Goal: Information Seeking & Learning: Learn about a topic

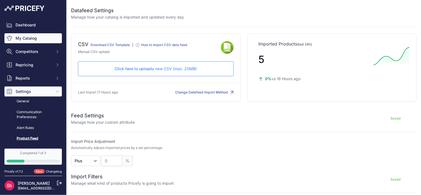
click at [27, 36] on link "My Catalog" at bounding box center [32, 38] width 57 height 10
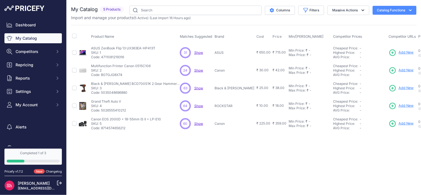
click at [197, 53] on span "Show" at bounding box center [198, 52] width 9 height 4
drag, startPoint x: 91, startPoint y: 36, endPoint x: 115, endPoint y: 35, distance: 23.9
click at [115, 35] on th "Product Name" at bounding box center [134, 37] width 89 height 14
copy span "Product Name"
drag, startPoint x: 179, startPoint y: 37, endPoint x: 213, endPoint y: 37, distance: 33.3
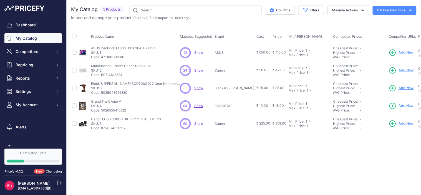
click at [213, 37] on th "Matches Suggested" at bounding box center [196, 37] width 35 height 14
copy span "Matches Suggested"
click at [200, 53] on span "Show" at bounding box center [198, 52] width 9 height 4
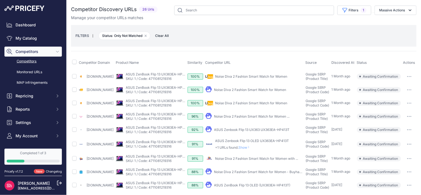
scroll to position [0, 11]
click at [409, 117] on icon "button" at bounding box center [409, 116] width 1 height 1
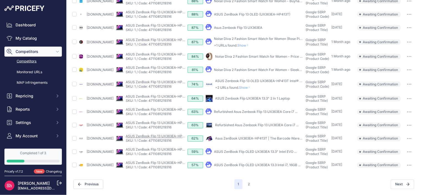
scroll to position [211, 11]
click at [245, 180] on button "2" at bounding box center [249, 184] width 9 height 10
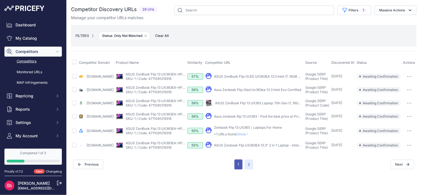
click at [239, 168] on button "1" at bounding box center [238, 165] width 8 height 10
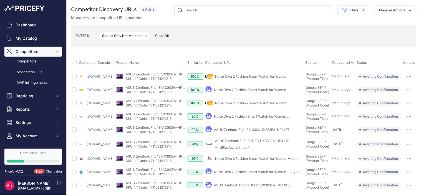
click at [237, 79] on link "Noise Diva 2 Fashion Smart Watch for Women" at bounding box center [251, 76] width 72 height 4
click at [249, 92] on link "Noise Diva 2 Fashion Smart Watch for Women" at bounding box center [250, 90] width 72 height 4
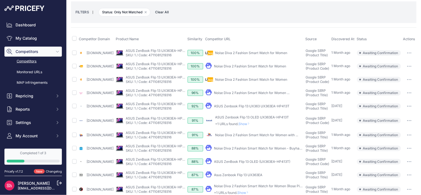
scroll to position [31, 0]
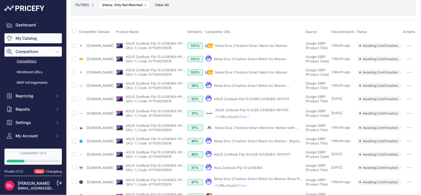
click at [15, 34] on link "My Catalog" at bounding box center [32, 38] width 57 height 10
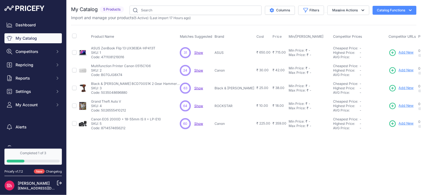
click at [199, 53] on span "Show" at bounding box center [198, 52] width 9 height 4
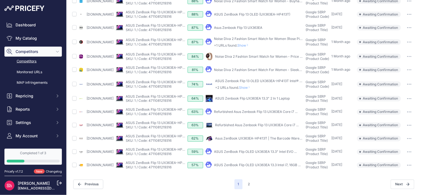
scroll to position [211, 0]
click at [246, 179] on button "2" at bounding box center [249, 184] width 9 height 10
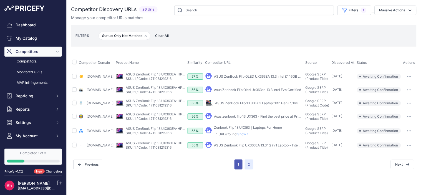
click at [236, 170] on button "1" at bounding box center [238, 165] width 8 height 10
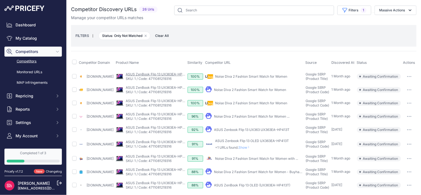
click at [171, 75] on link "ASUS ZenBook Flip 13 UX363EA-HP413T" at bounding box center [158, 74] width 64 height 4
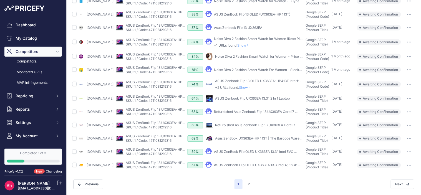
scroll to position [211, 0]
drag, startPoint x: 118, startPoint y: 146, endPoint x: 108, endPoint y: 150, distance: 11.3
drag, startPoint x: 108, startPoint y: 150, endPoint x: 113, endPoint y: 167, distance: 17.8
click at [121, 180] on div "Previous" at bounding box center [153, 184] width 161 height 9
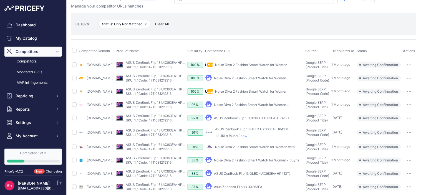
scroll to position [0, 0]
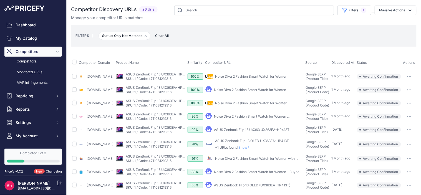
click at [252, 150] on span "Show" at bounding box center [245, 147] width 13 height 4
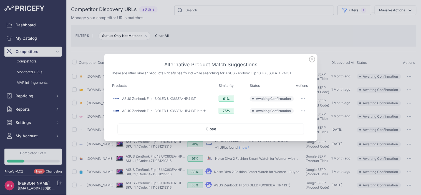
click at [302, 97] on button "button" at bounding box center [302, 99] width 11 height 8
click at [312, 59] on icon at bounding box center [312, 60] width 6 height 6
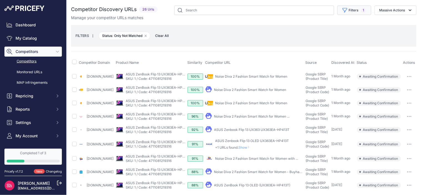
click at [361, 12] on span "1" at bounding box center [364, 10] width 6 height 6
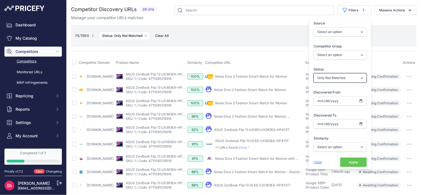
click at [342, 75] on select "Select an option Only Matched Only Not Matched" at bounding box center [339, 77] width 53 height 9
click at [313, 73] on select "Select an option Only Matched Only Not Matched" at bounding box center [339, 77] width 53 height 9
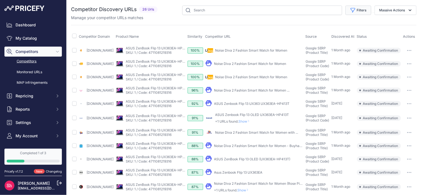
click at [355, 9] on button "Filters" at bounding box center [358, 10] width 26 height 9
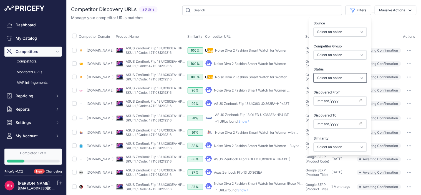
click at [347, 77] on select "Select an option Only Matched Only Not Matched" at bounding box center [339, 77] width 53 height 9
select select "1"
click at [313, 73] on select "Select an option Only Matched Only Not Matched" at bounding box center [339, 77] width 53 height 9
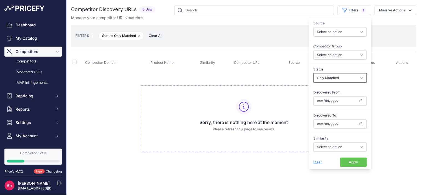
click at [335, 77] on select "Select an option Only Matched Only Not Matched" at bounding box center [339, 77] width 53 height 9
select select "0"
click at [313, 73] on select "Select an option Only Matched Only Not Matched" at bounding box center [339, 77] width 53 height 9
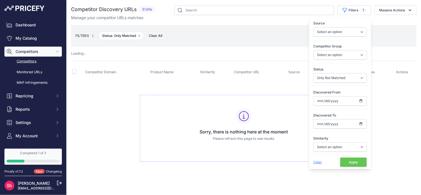
click at [358, 163] on button "Apply" at bounding box center [353, 162] width 27 height 9
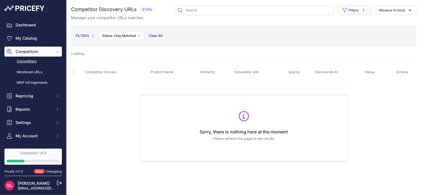
click at [356, 9] on button "Filters 1" at bounding box center [354, 10] width 34 height 9
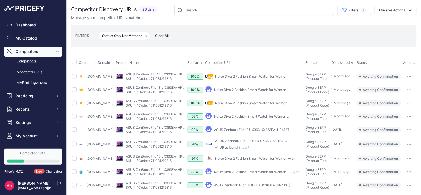
click at [243, 37] on div "FILTERS | Status: Only Not Matched Remove filter option Clear All" at bounding box center [243, 35] width 337 height 15
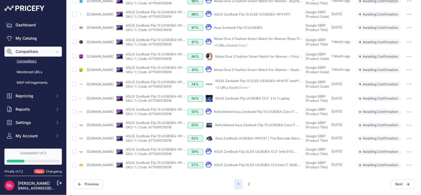
scroll to position [211, 0]
click at [246, 183] on button "2" at bounding box center [249, 184] width 9 height 10
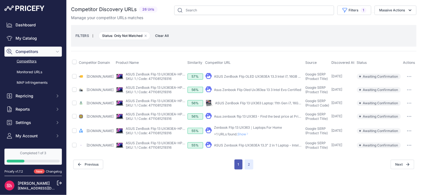
click at [238, 170] on button "1" at bounding box center [238, 165] width 8 height 10
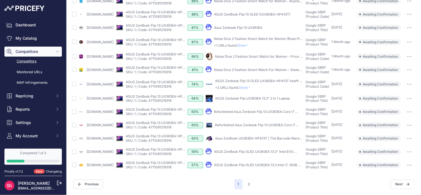
scroll to position [211, 0]
click at [246, 179] on button "2" at bounding box center [249, 184] width 9 height 10
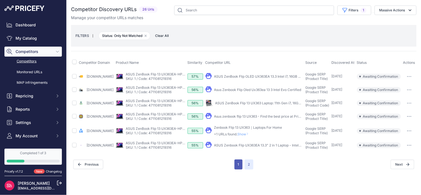
click at [235, 170] on button "1" at bounding box center [238, 165] width 8 height 10
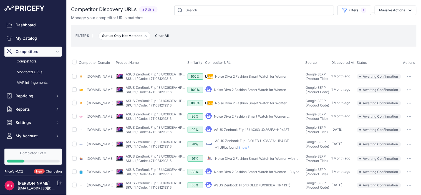
drag, startPoint x: 70, startPoint y: 9, endPoint x: 121, endPoint y: 9, distance: 50.5
click at [121, 9] on div "You are not connected to the internet. Competitor Discovery URLs" at bounding box center [244, 183] width 354 height 366
copy h2 "Competitor Discovery"
drag, startPoint x: 113, startPoint y: 62, endPoint x: 79, endPoint y: 63, distance: 33.3
click at [79, 63] on th "Competitor Domain" at bounding box center [96, 63] width 37 height 14
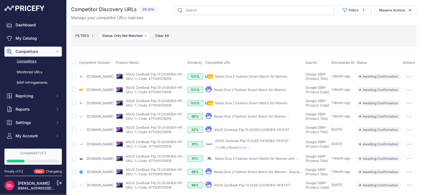
copy span "Competitor Domain"
drag, startPoint x: 130, startPoint y: 63, endPoint x: 153, endPoint y: 67, distance: 23.9
click at [153, 67] on th "Product Name" at bounding box center [151, 63] width 72 height 14
copy span "Product Name"
drag, startPoint x: 198, startPoint y: 63, endPoint x: 215, endPoint y: 65, distance: 17.6
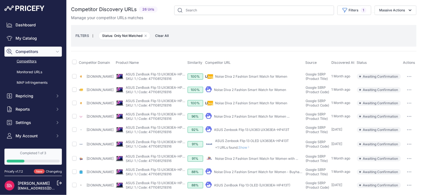
click at [204, 65] on th "Similarity" at bounding box center [195, 63] width 18 height 14
copy span "Similarity"
drag, startPoint x: 217, startPoint y: 64, endPoint x: 244, endPoint y: 66, distance: 27.5
click at [244, 66] on th "Competitor URL" at bounding box center [254, 63] width 100 height 14
copy span "Competitor URL"
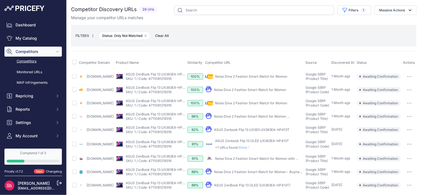
drag, startPoint x: 317, startPoint y: 62, endPoint x: 329, endPoint y: 62, distance: 11.7
click at [329, 62] on th "Source" at bounding box center [317, 63] width 26 height 14
copy span "Source"
drag, startPoint x: 331, startPoint y: 64, endPoint x: 354, endPoint y: 63, distance: 22.5
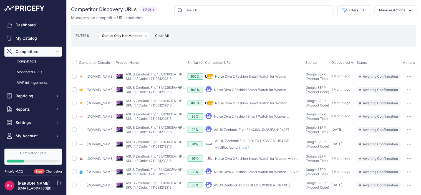
click at [354, 63] on th "Discovered At" at bounding box center [342, 63] width 25 height 14
copy span "Discovered At"
drag, startPoint x: 370, startPoint y: 62, endPoint x: 356, endPoint y: 63, distance: 13.6
click at [356, 63] on th "Status" at bounding box center [379, 63] width 46 height 14
copy span "Status"
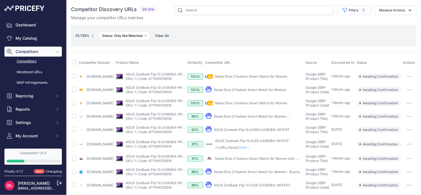
drag, startPoint x: 402, startPoint y: 63, endPoint x: 414, endPoint y: 64, distance: 12.3
click at [414, 64] on th "Actions" at bounding box center [409, 63] width 14 height 14
copy span "Actions"
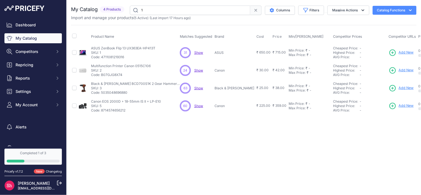
click at [198, 54] on span "Show" at bounding box center [198, 52] width 9 height 4
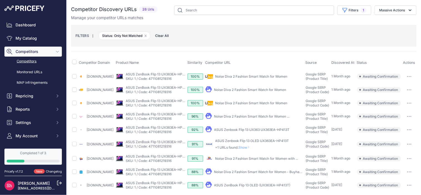
scroll to position [0, 11]
click at [408, 80] on button "button" at bounding box center [409, 77] width 11 height 8
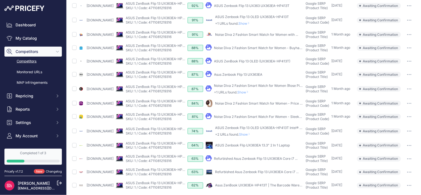
scroll to position [154, 11]
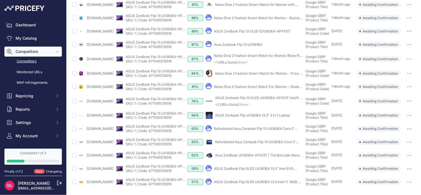
click at [243, 107] on span "Show" at bounding box center [245, 104] width 13 height 4
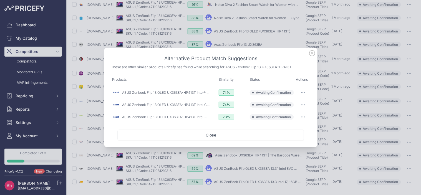
click at [311, 52] on icon at bounding box center [312, 53] width 6 height 6
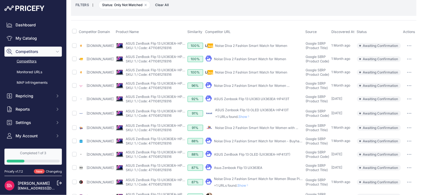
scroll to position [0, 11]
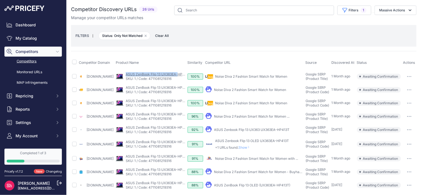
drag, startPoint x: 140, startPoint y: 75, endPoint x: 193, endPoint y: 75, distance: 53.0
click at [185, 75] on div "My Product Competitor's Product" at bounding box center [150, 76] width 69 height 9
copy link "ASUS ZenBook Flip 13 UX363EA-"
drag, startPoint x: 141, startPoint y: 81, endPoint x: 188, endPoint y: 81, distance: 47.2
click at [185, 81] on div "My Product Competitor's Product" at bounding box center [150, 76] width 69 height 9
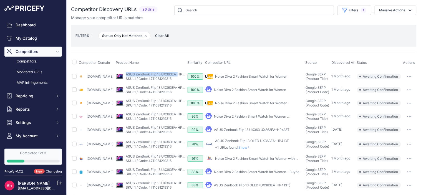
copy div "My Product Competitor's Product ASUS ZenBook Flip 13 UX363EA-HP413T SKU: 1 / Co…"
drag, startPoint x: 331, startPoint y: 77, endPoint x: 353, endPoint y: 79, distance: 21.4
click at [353, 79] on td "1 Month ago" at bounding box center [342, 77] width 25 height 14
copy span "1 Month ago"
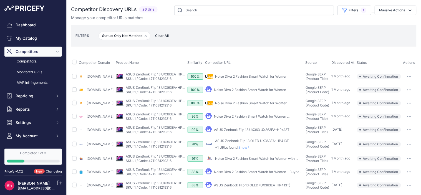
click at [370, 78] on span "Awaiting Confirmation" at bounding box center [379, 77] width 44 height 6
click at [361, 79] on span "Awaiting Confirmation" at bounding box center [379, 77] width 44 height 6
drag, startPoint x: 362, startPoint y: 77, endPoint x: 398, endPoint y: 80, distance: 36.2
click at [398, 79] on span "Awaiting Confirmation" at bounding box center [379, 77] width 44 height 6
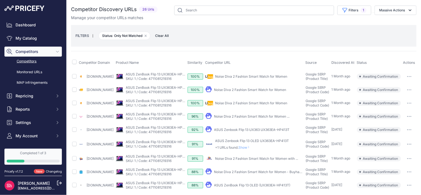
copy span "Awaiting Confirmation"
click at [360, 83] on td "Awaiting Confirmation" at bounding box center [379, 77] width 46 height 14
click at [407, 77] on icon "button" at bounding box center [407, 76] width 1 height 1
click at [412, 79] on button "button" at bounding box center [409, 77] width 11 height 8
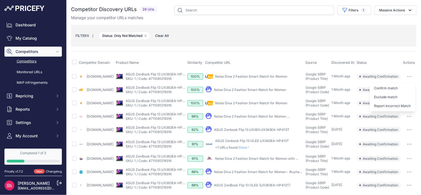
click at [412, 79] on button "button" at bounding box center [409, 77] width 11 height 8
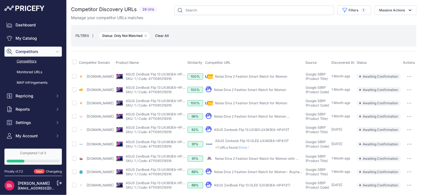
click at [412, 79] on button "button" at bounding box center [409, 77] width 11 height 8
click at [411, 79] on button "button" at bounding box center [409, 77] width 11 height 8
click at [411, 78] on button "button" at bounding box center [409, 77] width 11 height 8
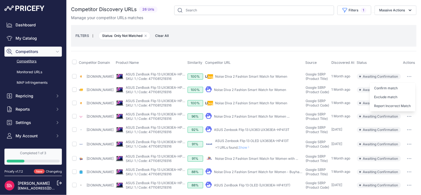
scroll to position [0, 0]
drag, startPoint x: 99, startPoint y: 64, endPoint x: 79, endPoint y: 62, distance: 19.7
click at [79, 62] on th "Competitor Domain" at bounding box center [96, 63] width 37 height 14
copy span "Competitor Domain"
drag, startPoint x: 242, startPoint y: 62, endPoint x: 216, endPoint y: 63, distance: 26.1
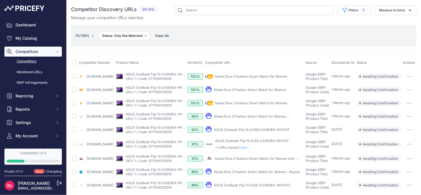
click at [216, 63] on th "Competitor URL" at bounding box center [254, 63] width 100 height 14
copy span "Competitor URL"
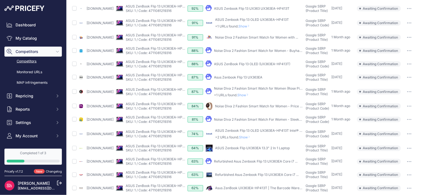
scroll to position [123, 0]
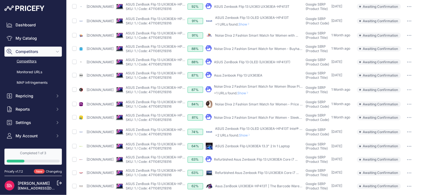
click at [251, 95] on span "Show" at bounding box center [243, 93] width 13 height 4
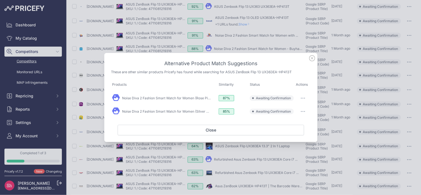
click at [311, 56] on icon at bounding box center [312, 58] width 6 height 6
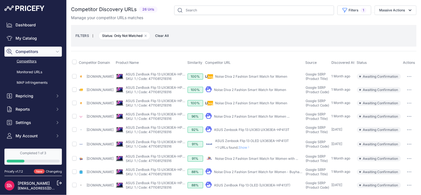
scroll to position [0, 11]
click at [409, 77] on icon "button" at bounding box center [409, 76] width 1 height 1
